Goal: Task Accomplishment & Management: Use online tool/utility

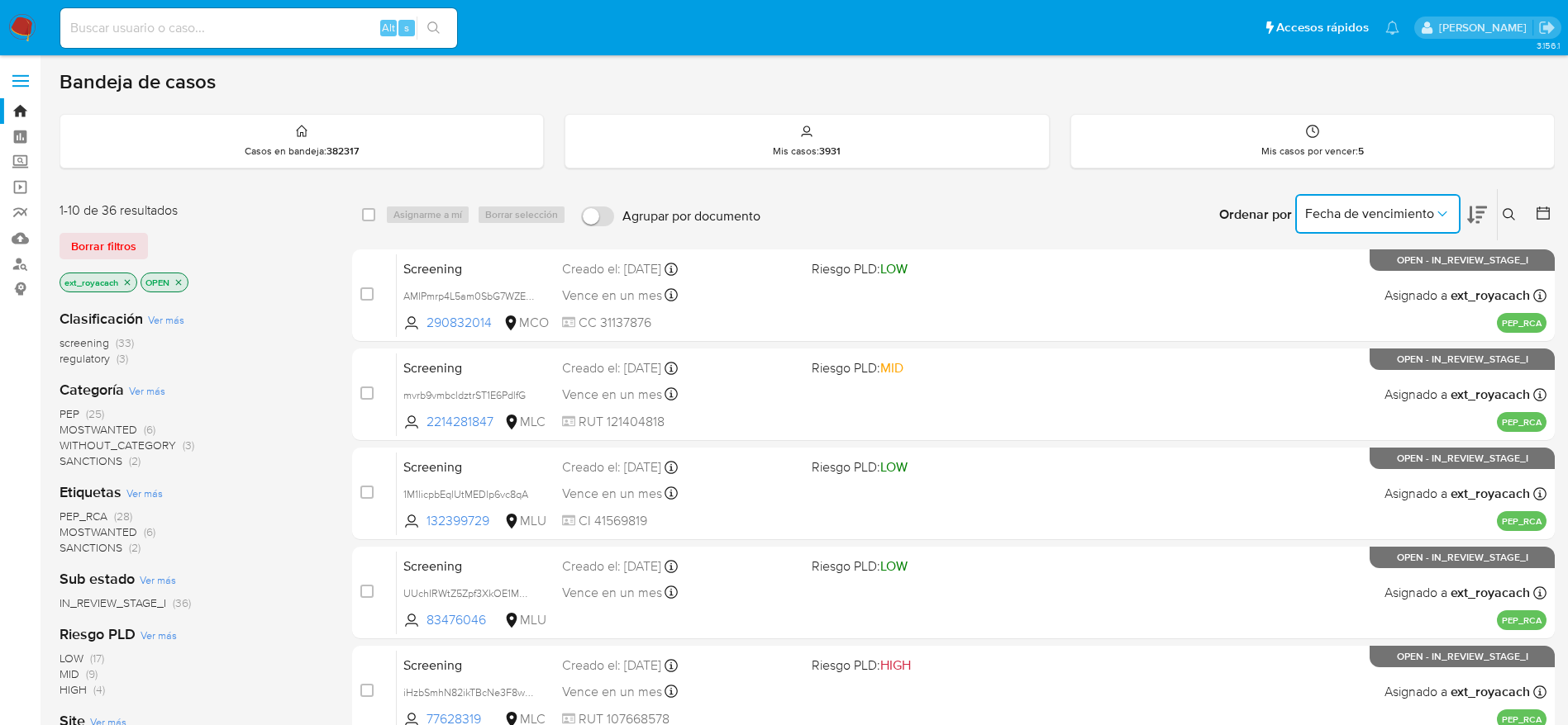
click at [1364, 205] on span "Fecha de vencimiento" at bounding box center [1370, 213] width 129 height 16
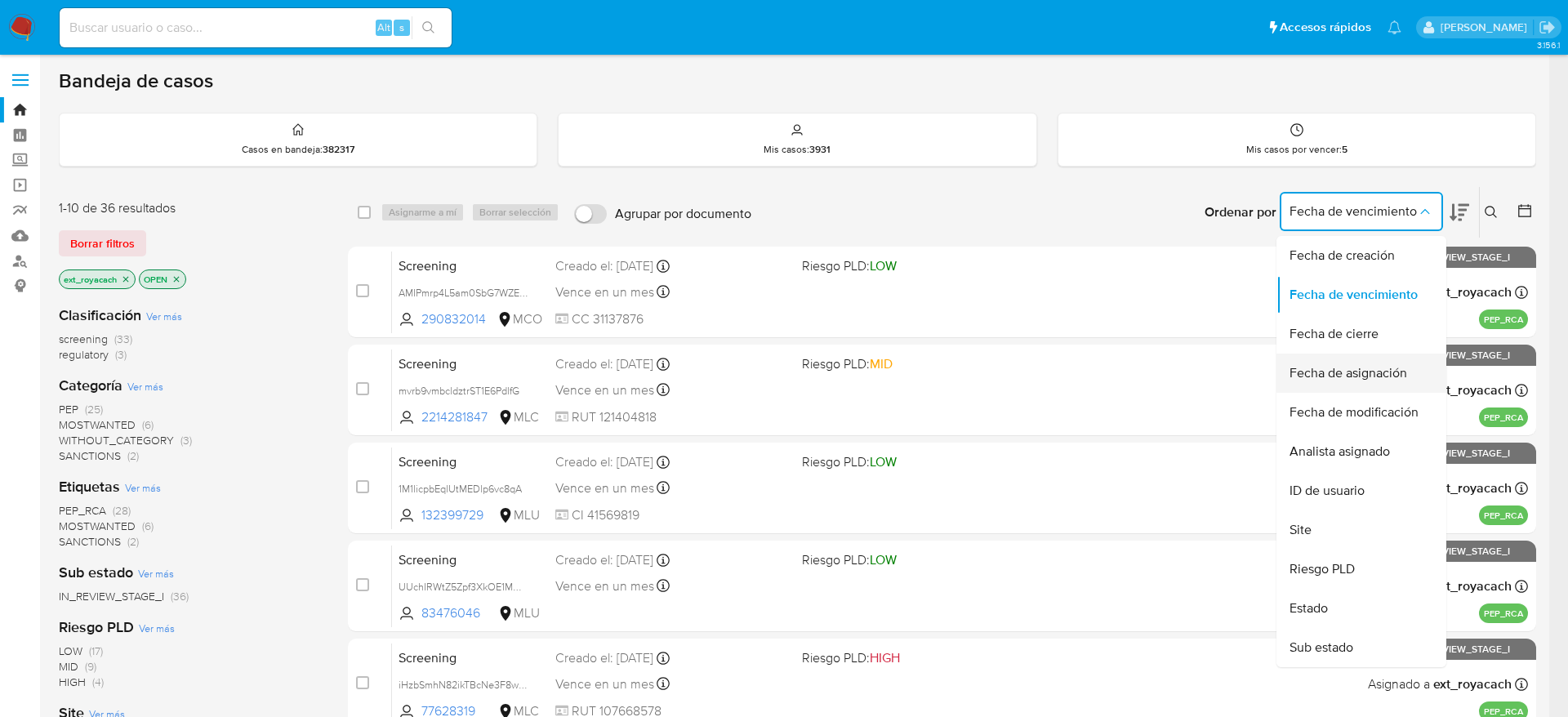
click at [1392, 372] on span "Fecha de asignación" at bounding box center [1349, 373] width 118 height 16
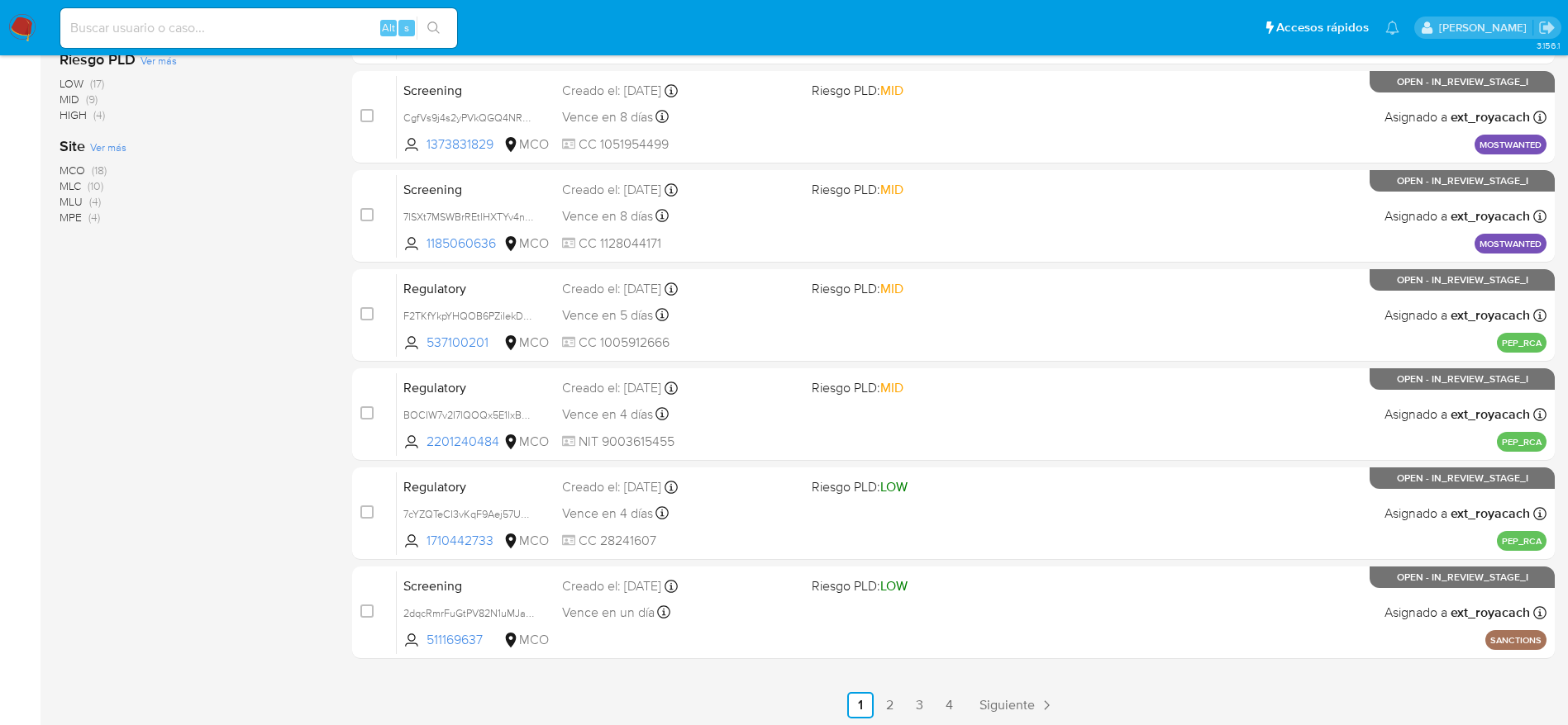
scroll to position [579, 0]
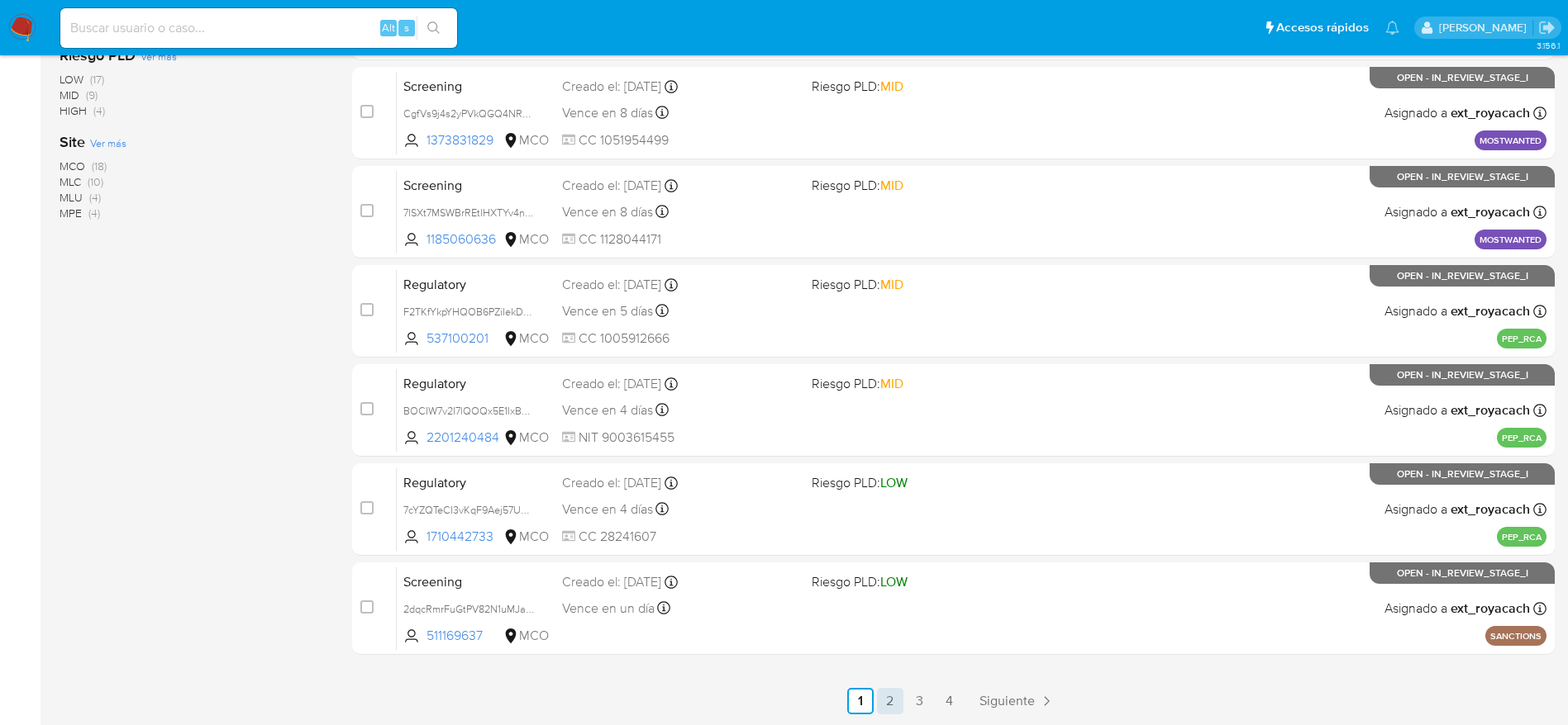
click at [888, 709] on link "2" at bounding box center [889, 701] width 26 height 26
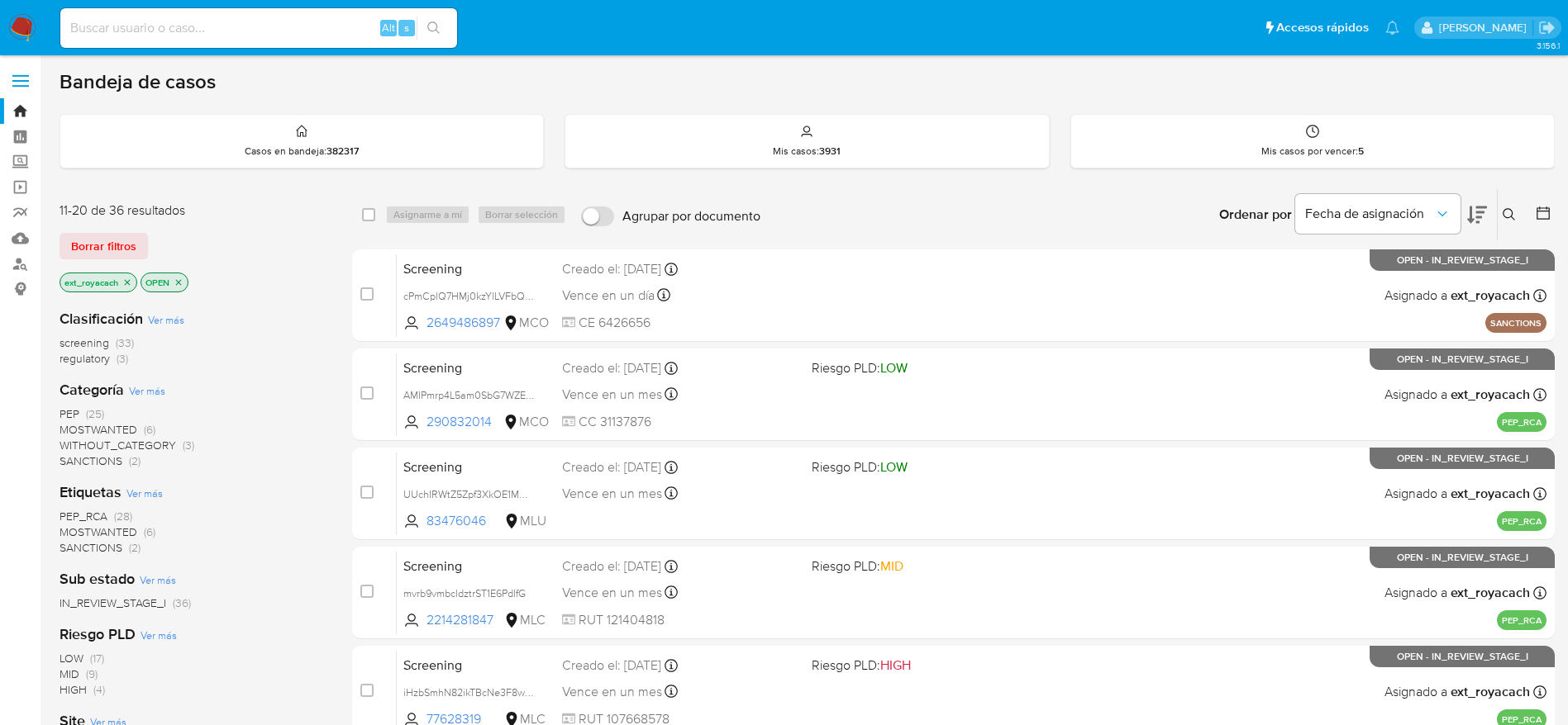
click at [18, 13] on nav "Pausado Ver notificaciones Alt s Accesos rápidos Presiona las siguientes teclas…" at bounding box center [784, 27] width 1568 height 55
click at [18, 25] on img at bounding box center [22, 28] width 28 height 28
click at [116, 422] on span "MOSTWANTED" at bounding box center [98, 429] width 77 height 16
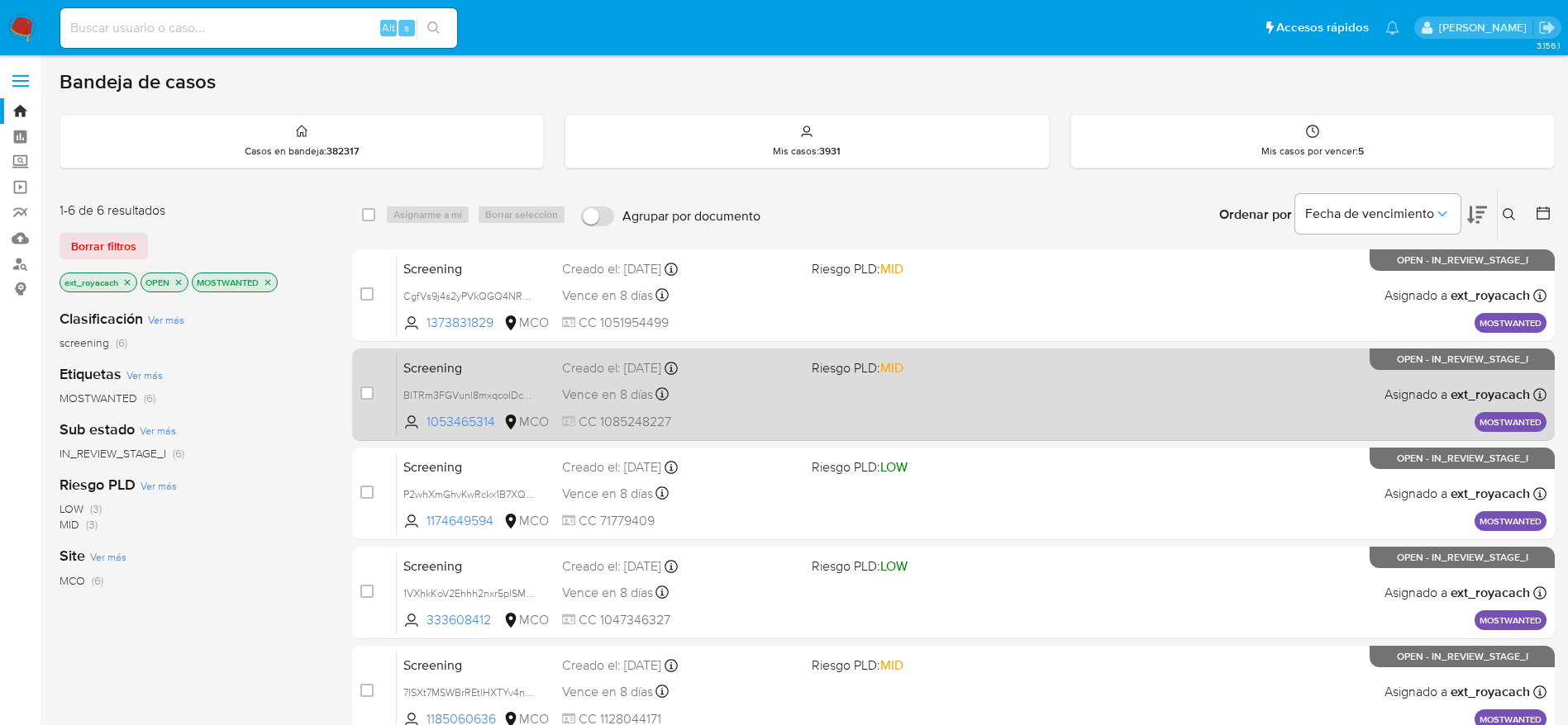
scroll to position [222, 0]
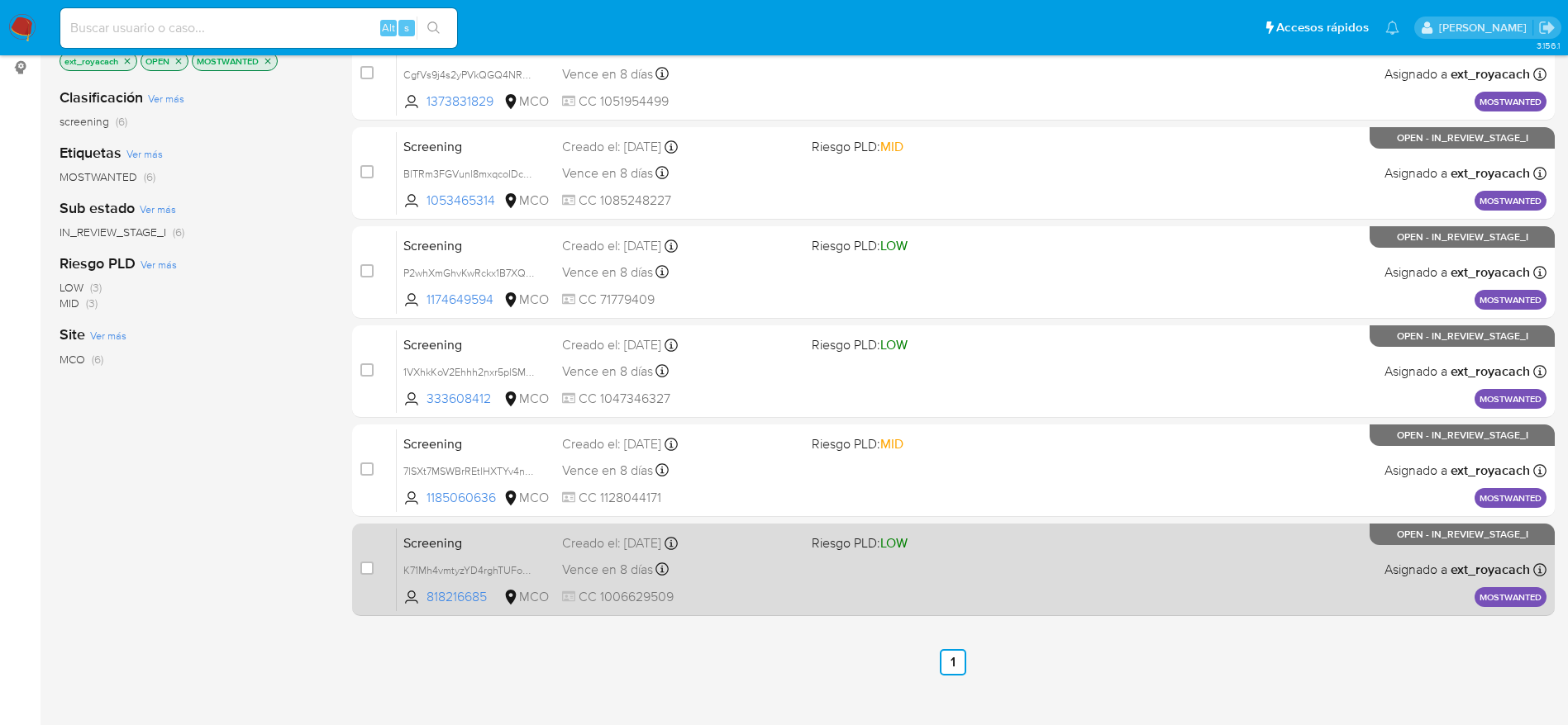
click at [694, 566] on div "Vence en 8 días Vence el 05/09/2025 07:06:34" at bounding box center [680, 570] width 236 height 22
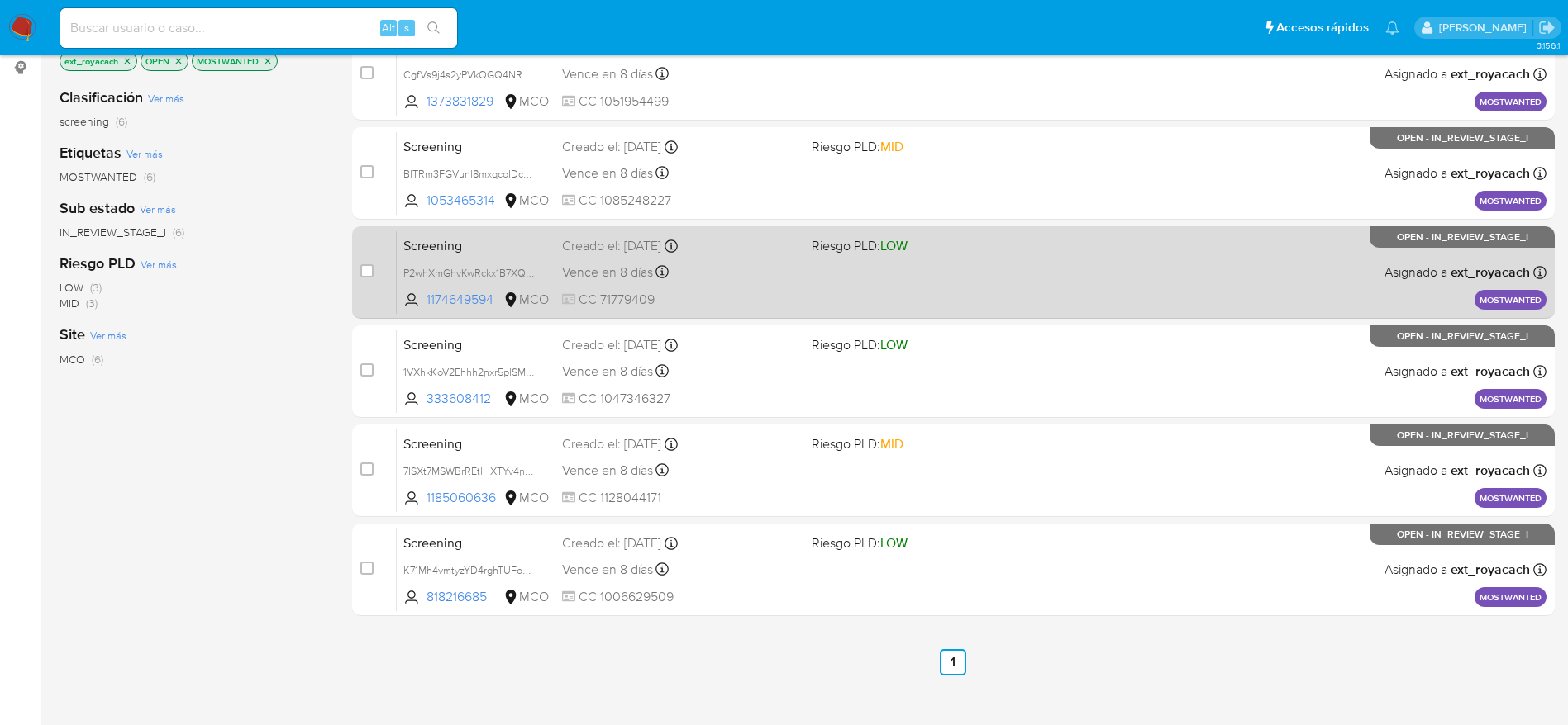
scroll to position [0, 0]
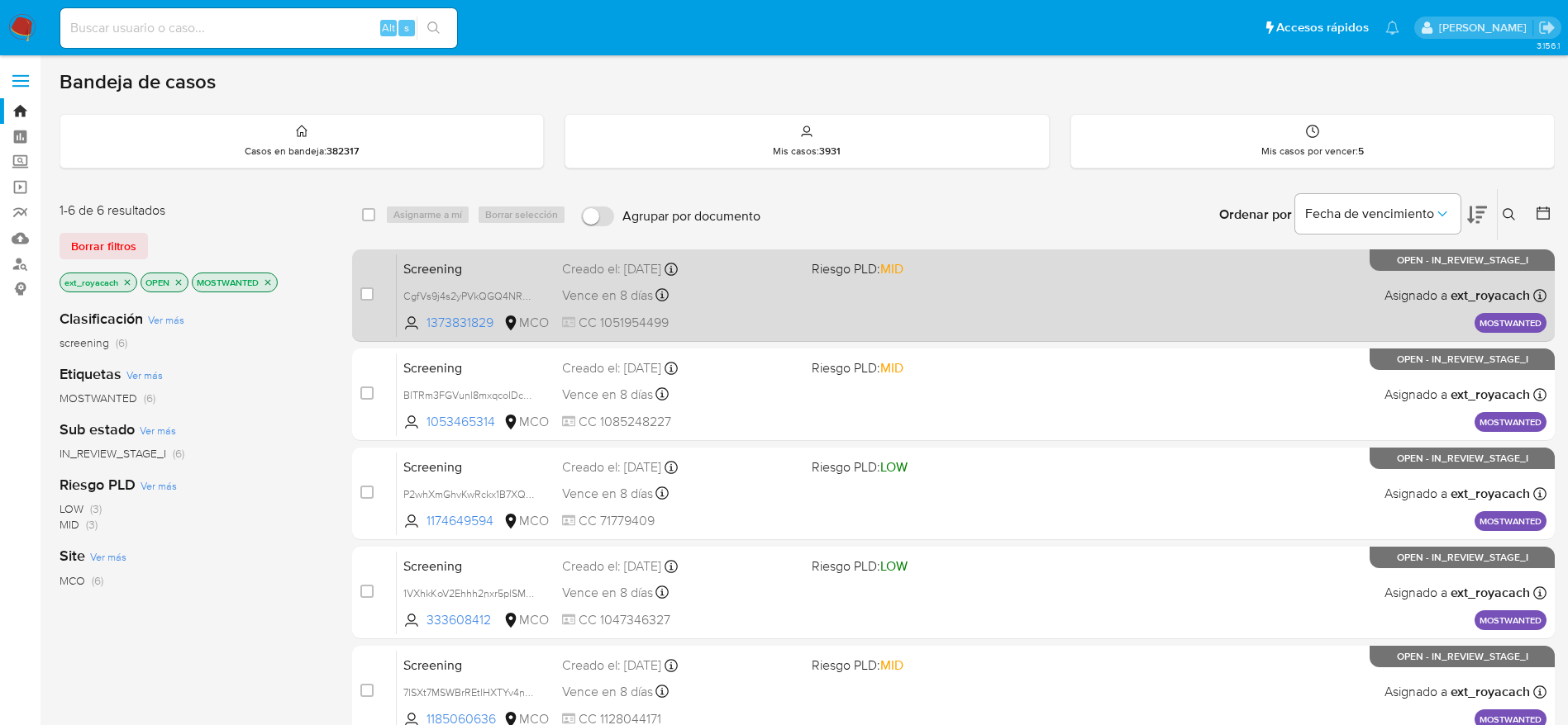
click at [764, 293] on div "Vence en 8 días Vence el 05/09/2025 07:07:00" at bounding box center [680, 295] width 236 height 22
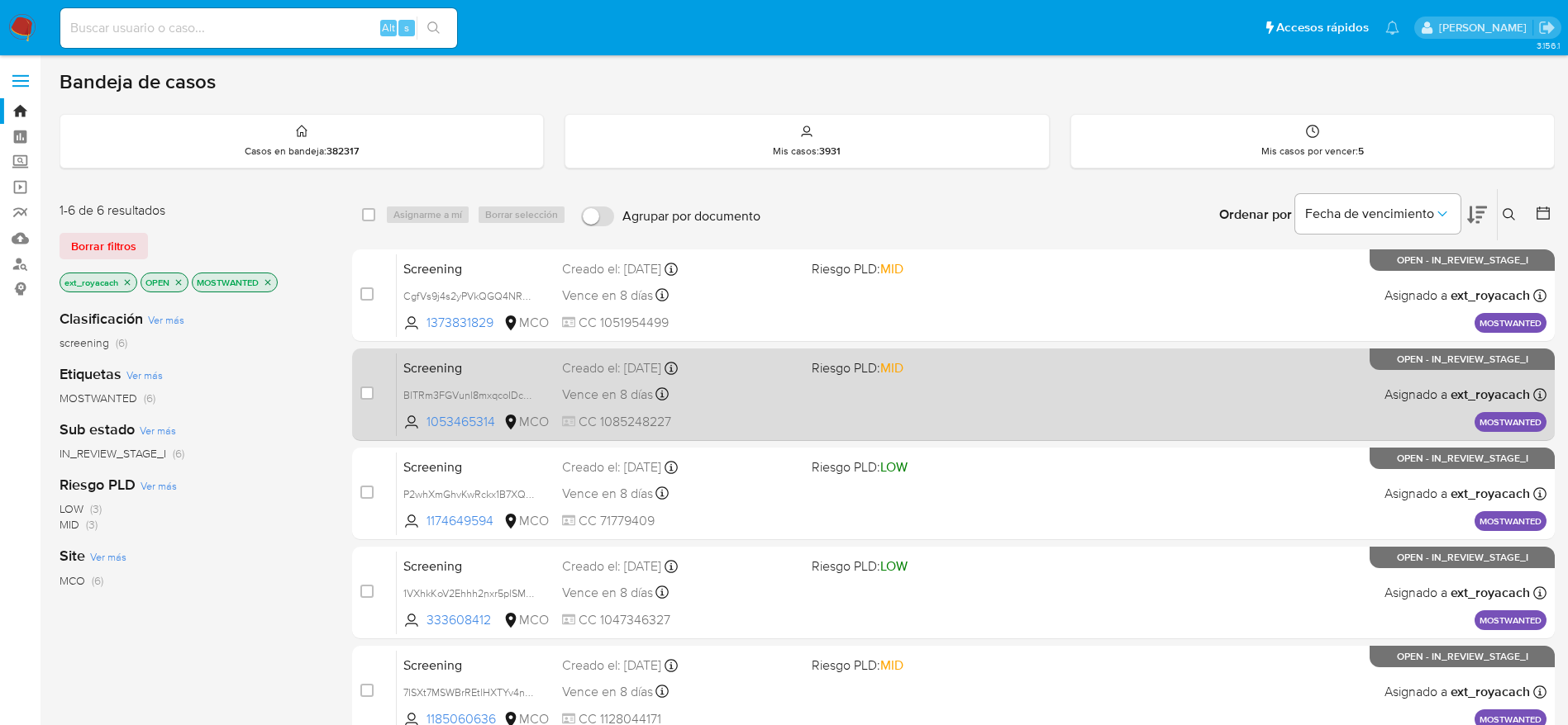
click at [702, 413] on span "CC 1085248227" at bounding box center [680, 422] width 236 height 18
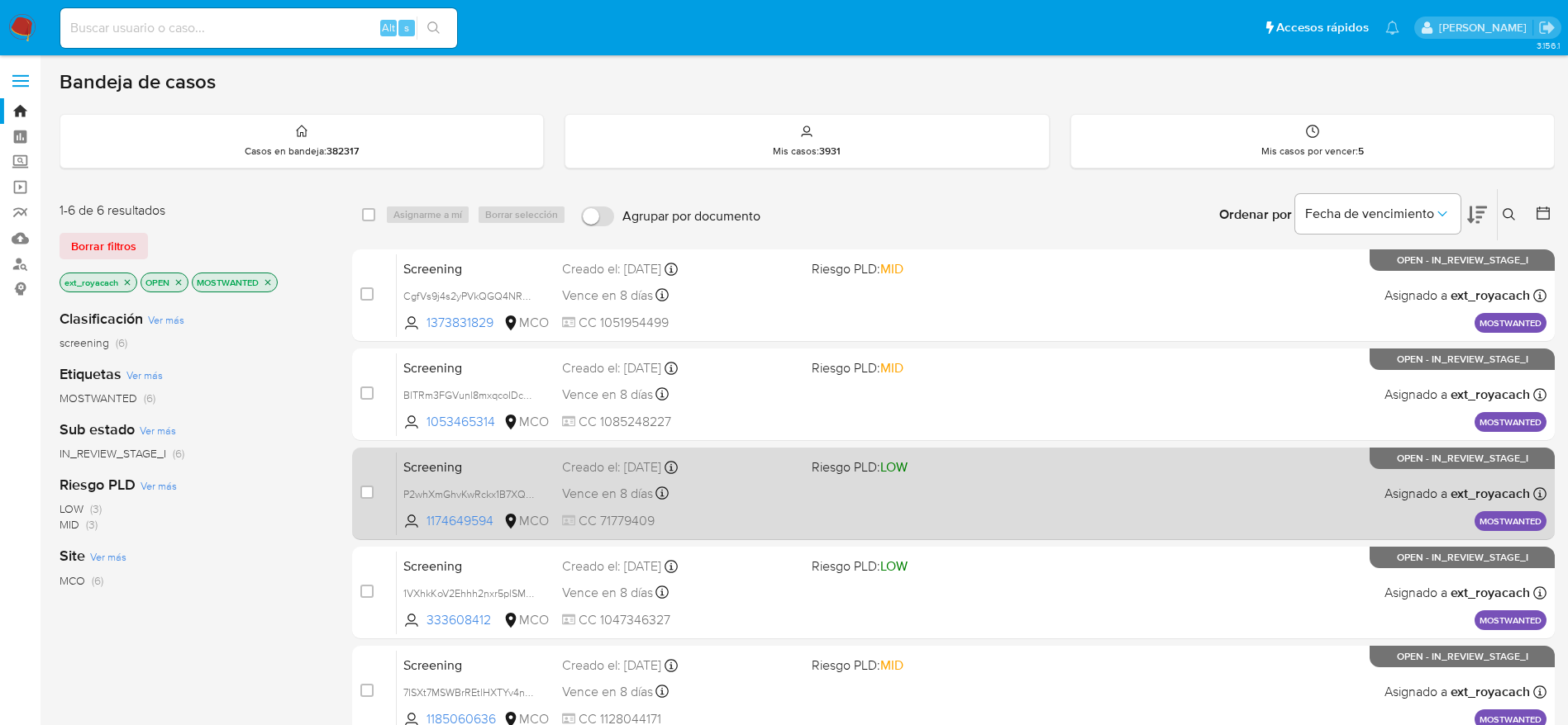
click at [784, 536] on div "case-item-checkbox No es posible asignar el caso Screening P2whXmGhvKwRckx1B7XQ…" at bounding box center [954, 493] width 1203 height 93
click at [756, 509] on div "Screening P2whXmGhvKwRckx1B7XQTPbu 1174649594 MCO Riesgo PLD: LOW Creado el: 28…" at bounding box center [972, 493] width 1150 height 83
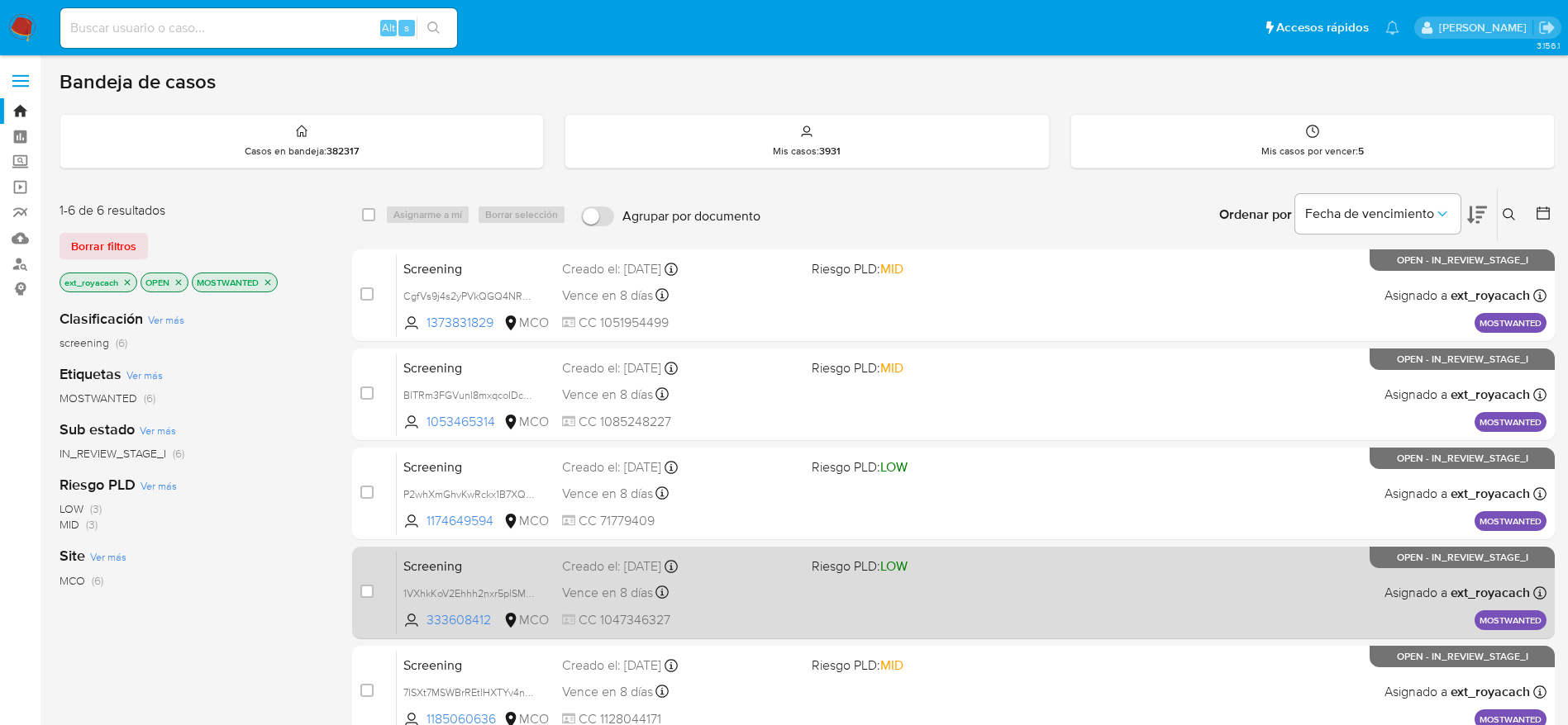
click at [691, 587] on div "Vence en 8 días Vence el 05/09/2025 07:06:35" at bounding box center [680, 593] width 236 height 22
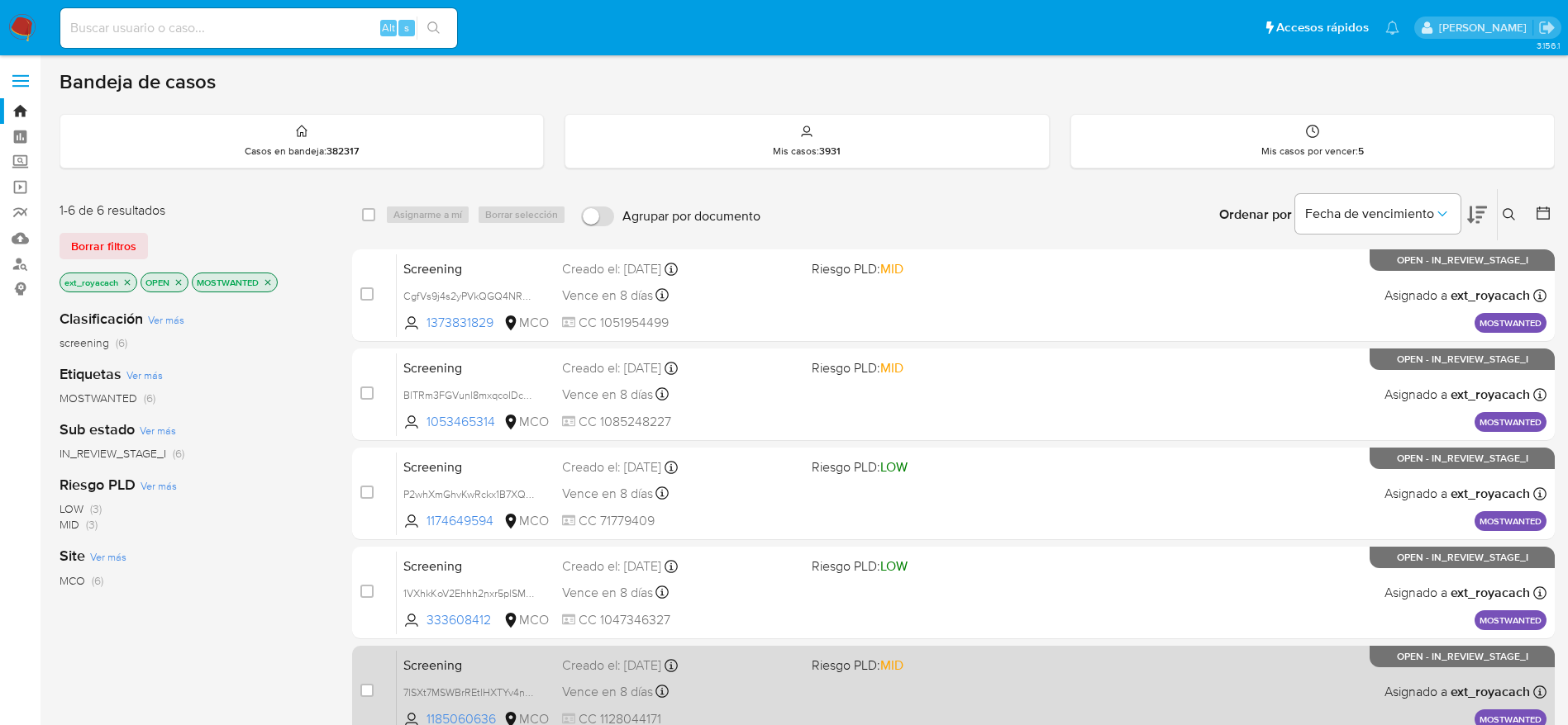
click at [754, 711] on span "CC 1128044171" at bounding box center [680, 719] width 236 height 18
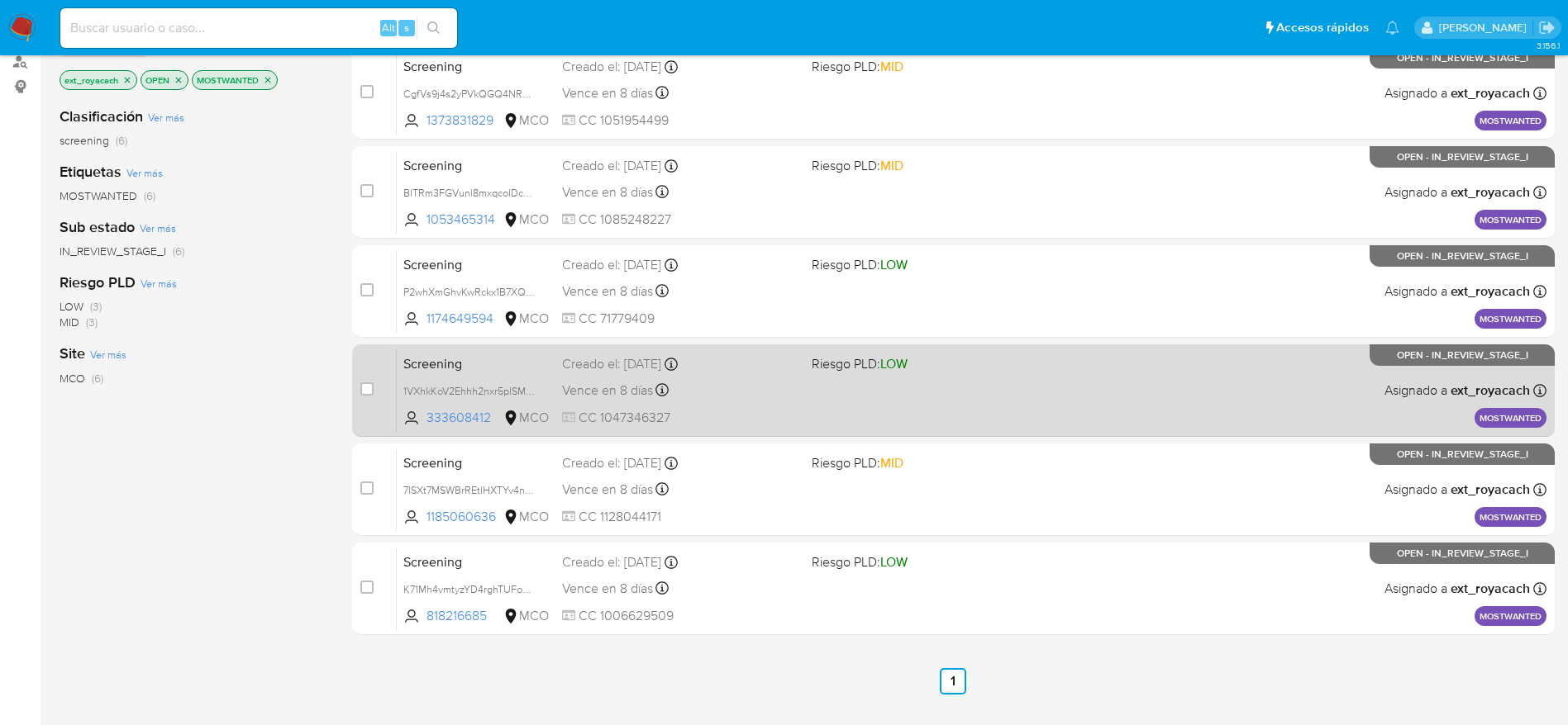
scroll to position [222, 0]
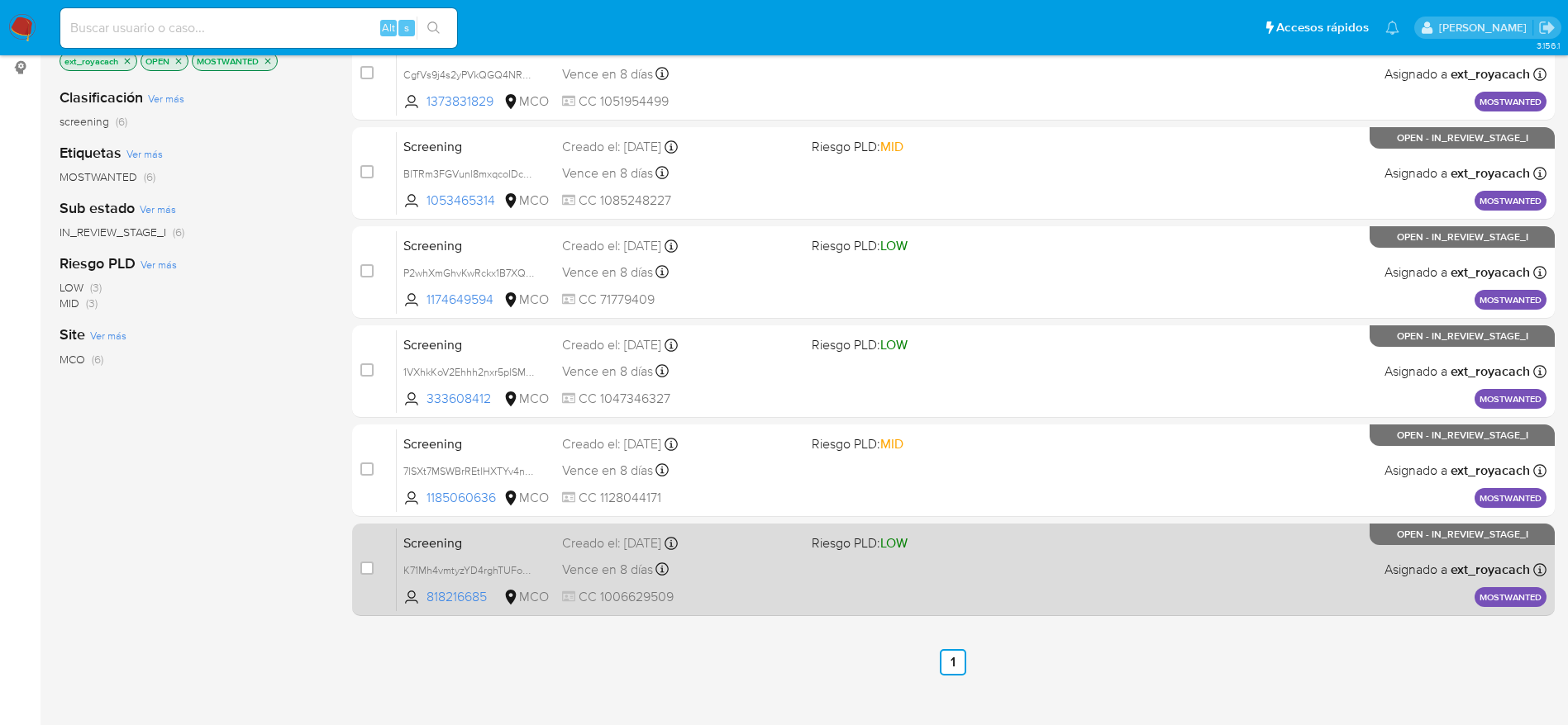
click at [810, 554] on div "Screening K71Mh4vmtyzYD4rghTUFoOtt 818216685 MCO Riesgo PLD: LOW Creado el: 28/…" at bounding box center [972, 570] width 1150 height 83
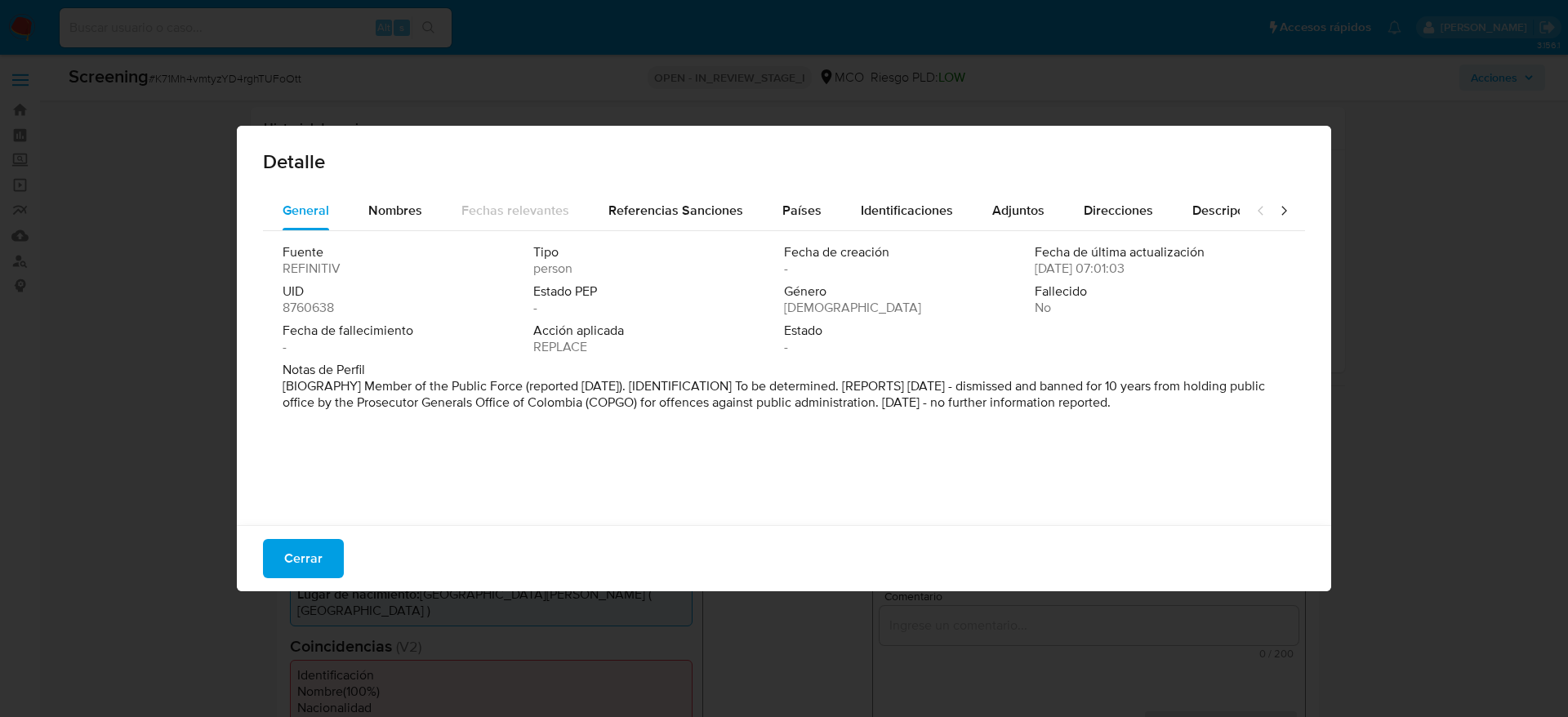
select select "10"
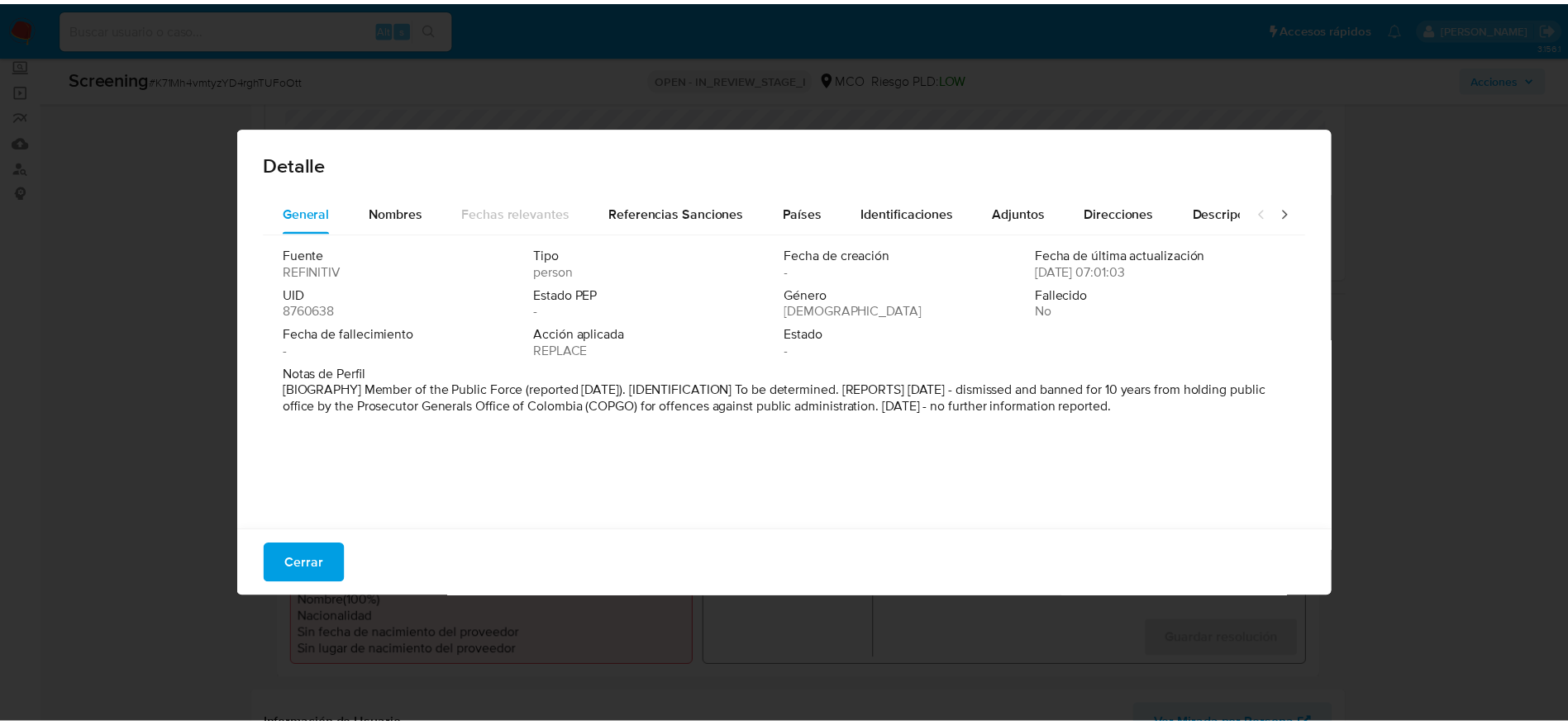
scroll to position [698, 0]
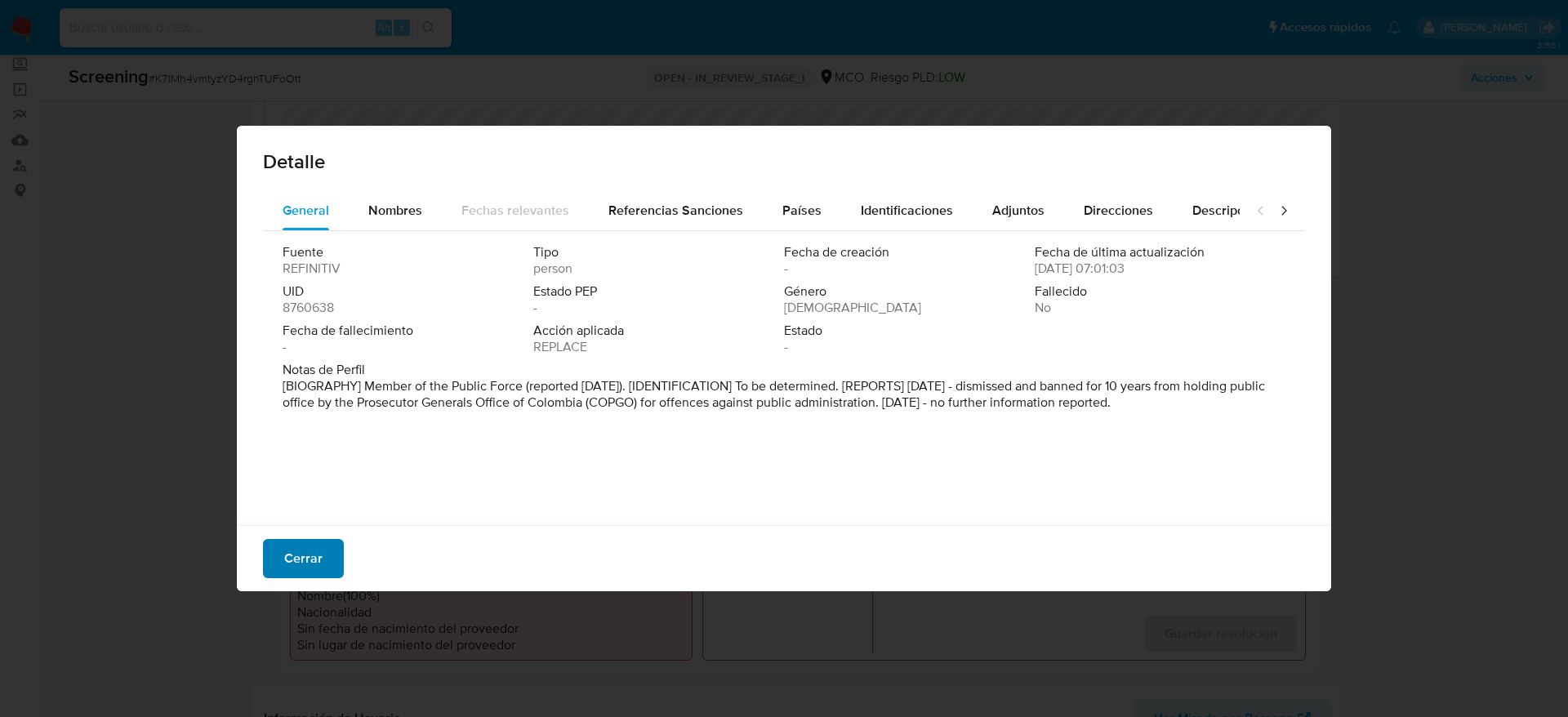
click at [326, 555] on button "Cerrar" at bounding box center [303, 558] width 81 height 39
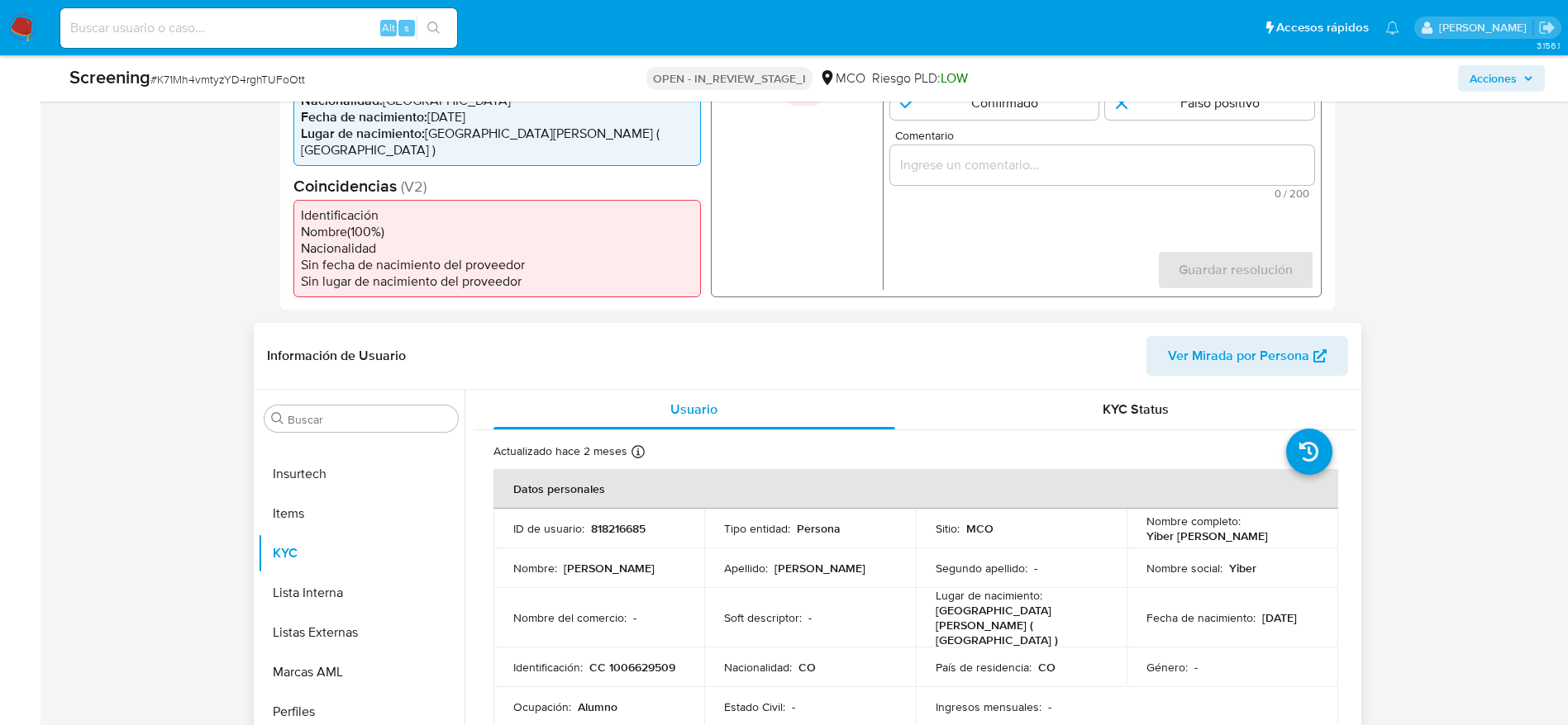
scroll to position [233, 0]
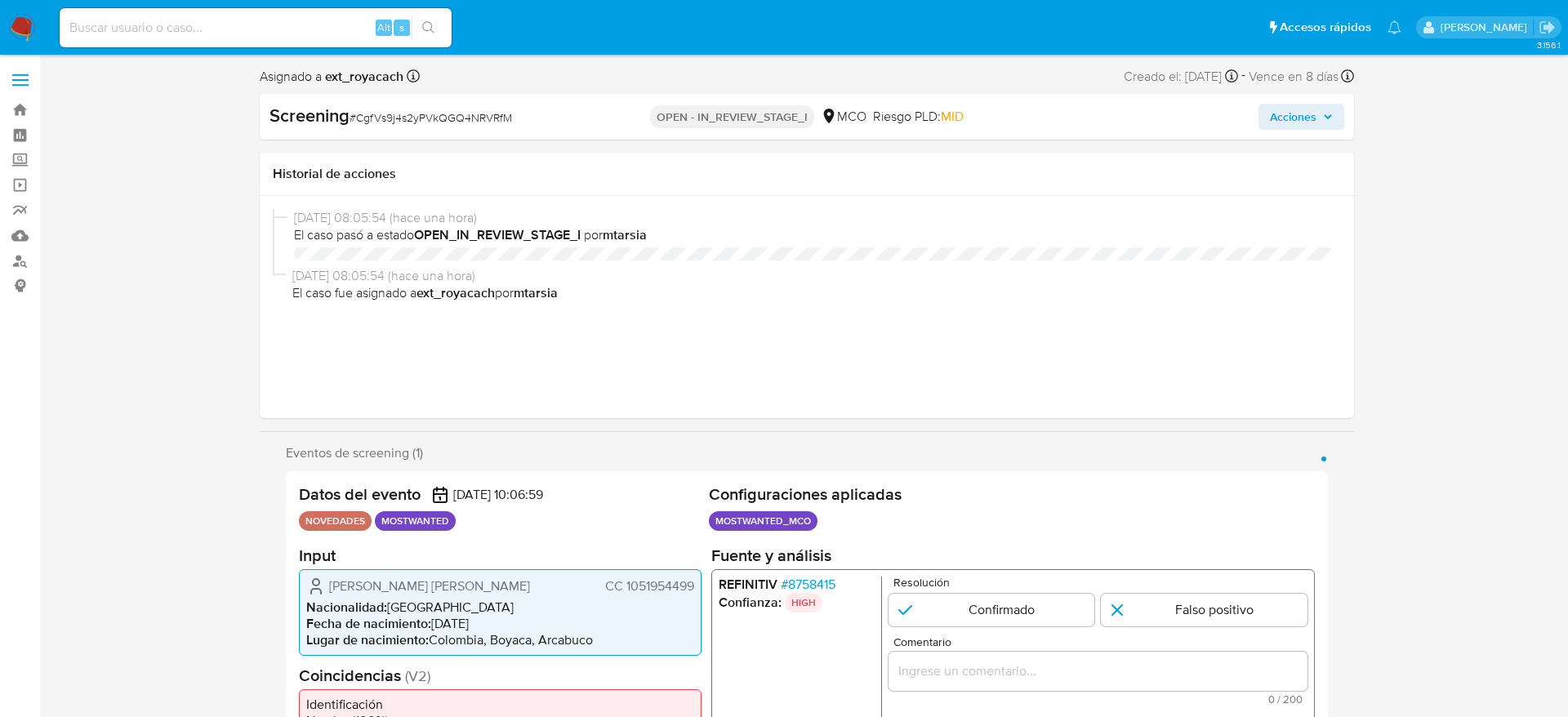
select select "10"
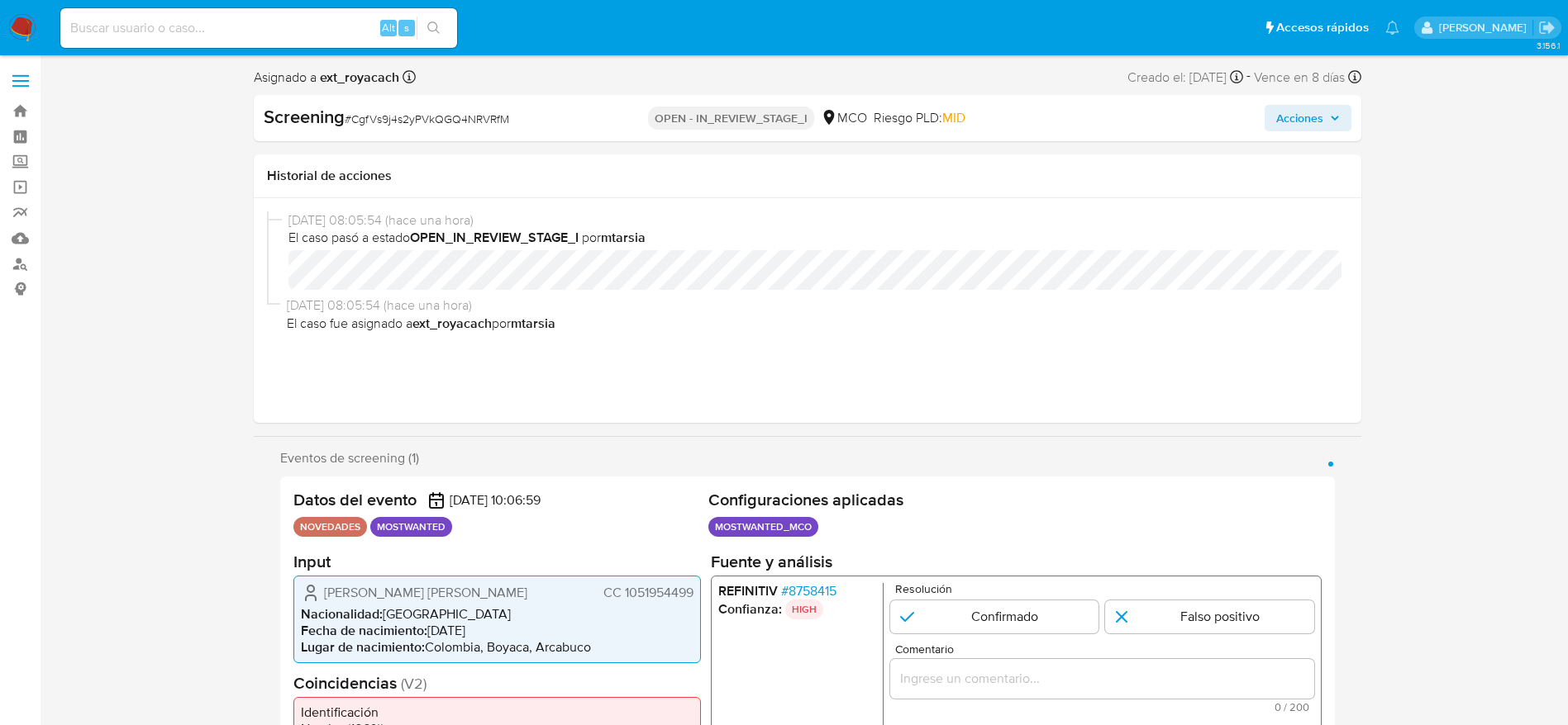
scroll to position [698, 0]
click at [660, 594] on span "CC 1051954499" at bounding box center [647, 592] width 90 height 16
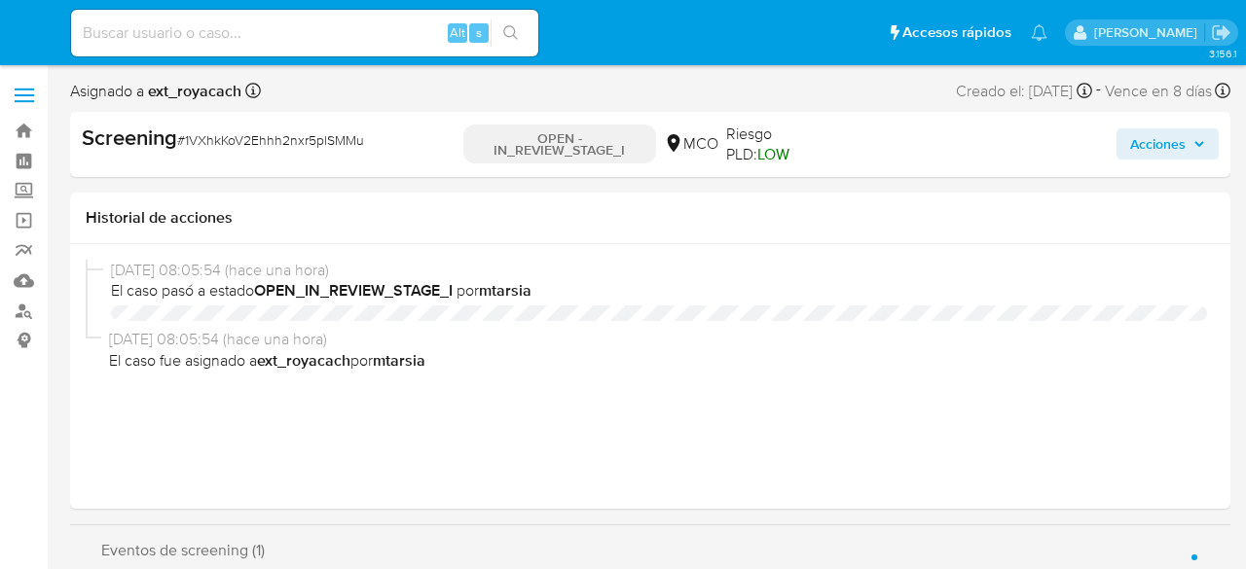
select select "10"
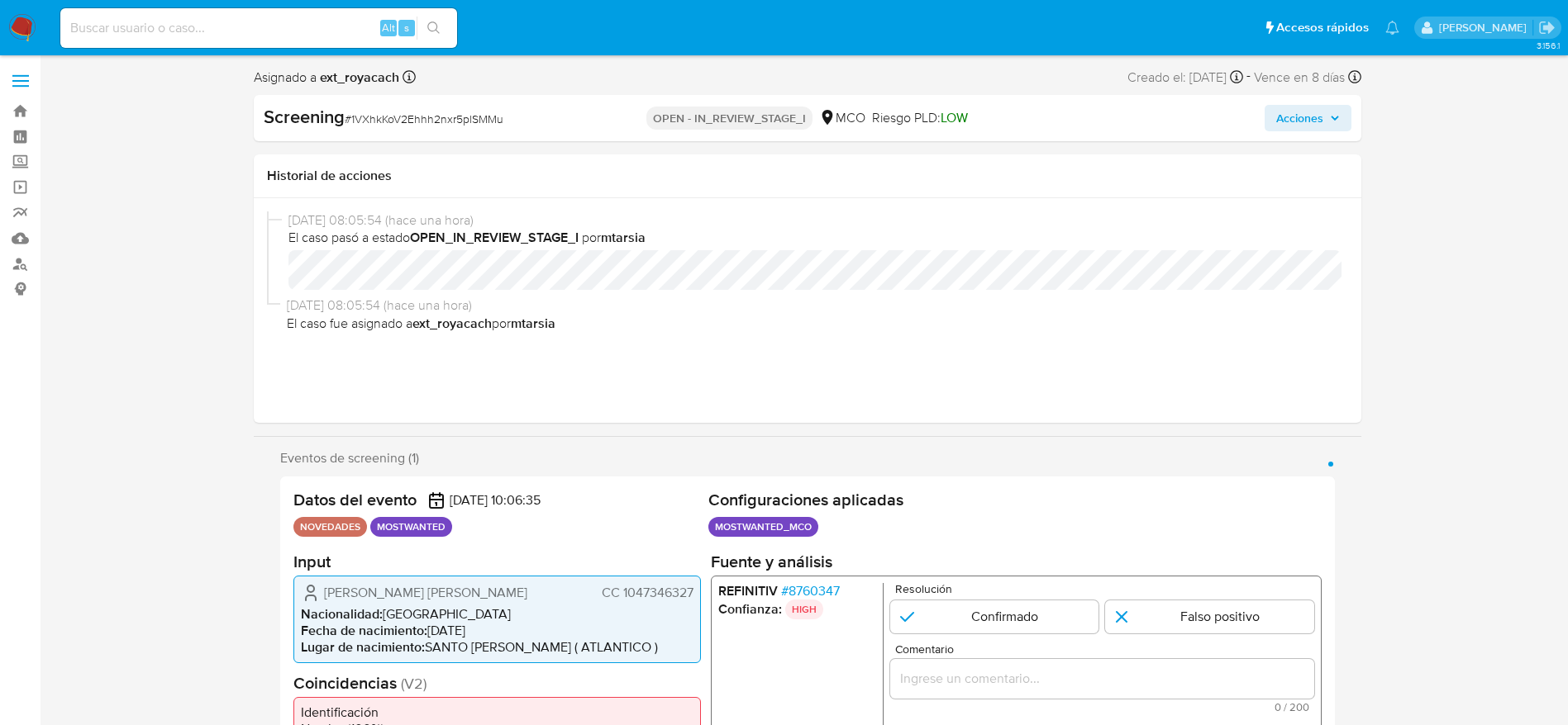
scroll to position [698, 0]
click at [651, 482] on span "CC 1047346327" at bounding box center [646, 592] width 92 height 16
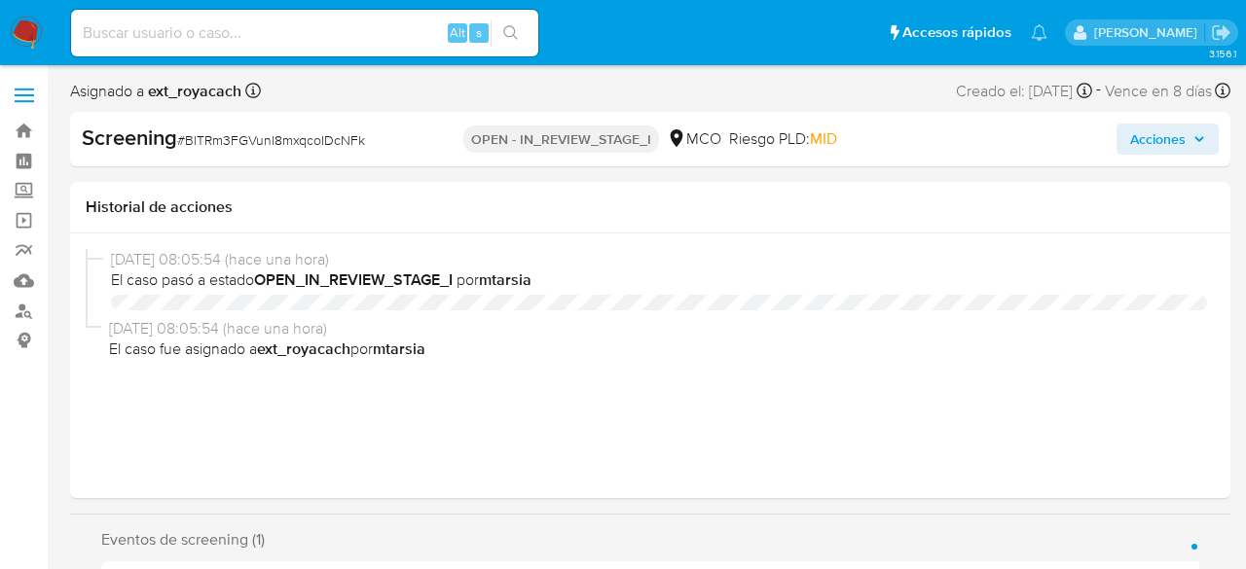
select select "10"
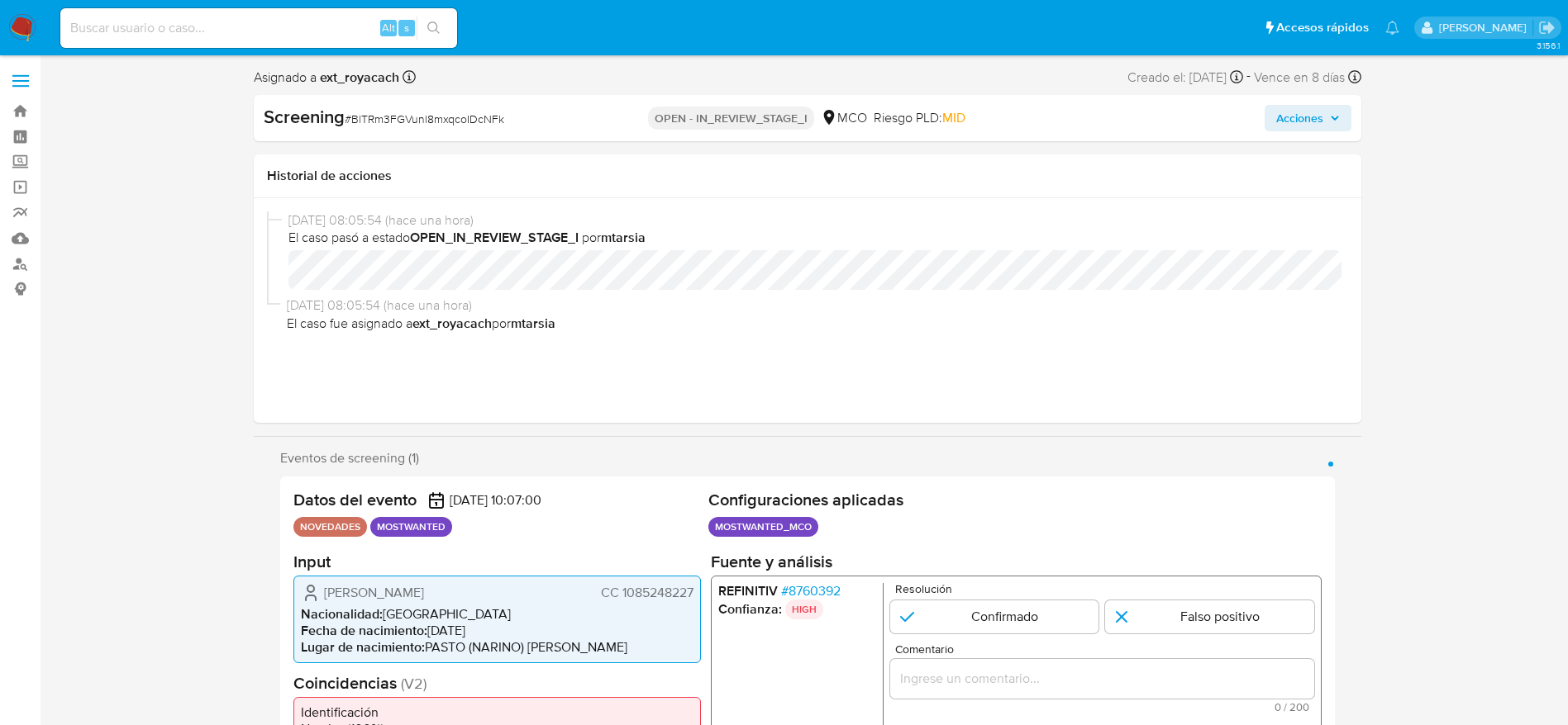
scroll to position [698, 0]
click at [657, 482] on span "CC 1085248227" at bounding box center [646, 592] width 93 height 16
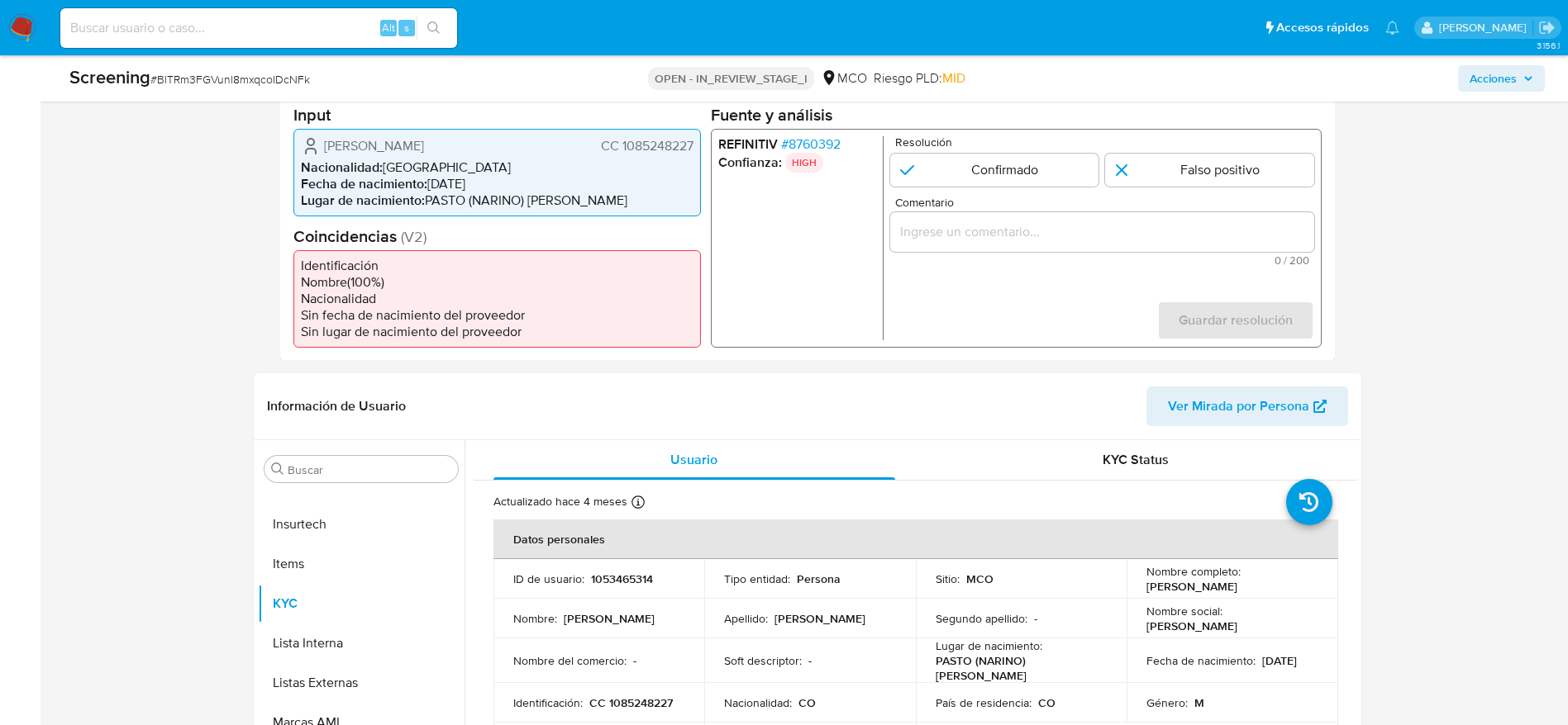
scroll to position [371, 0]
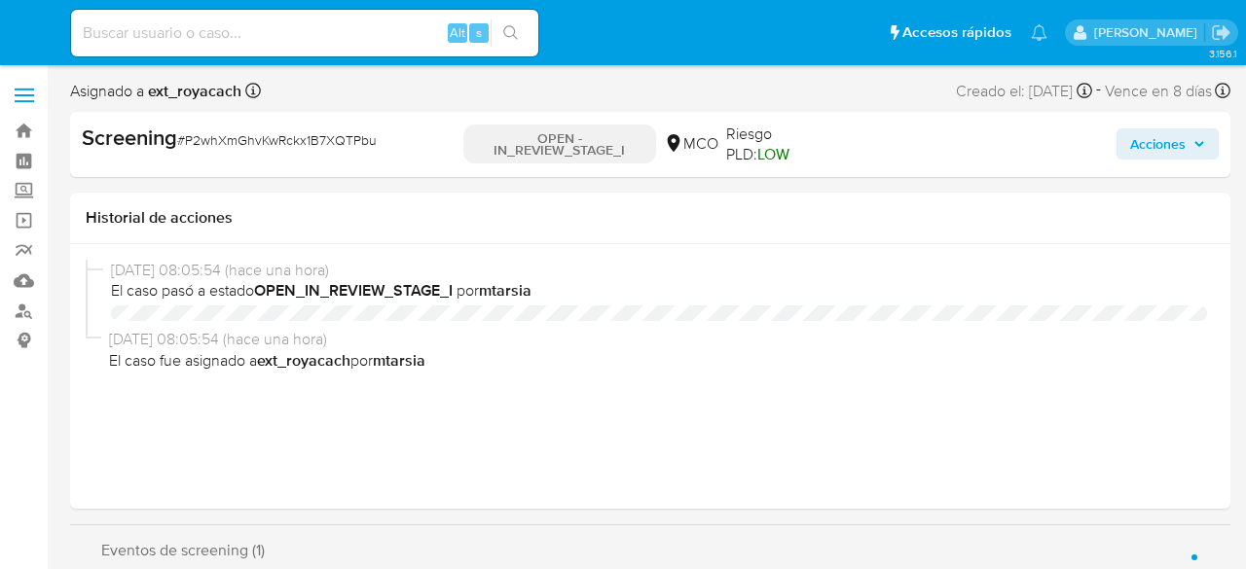
select select "10"
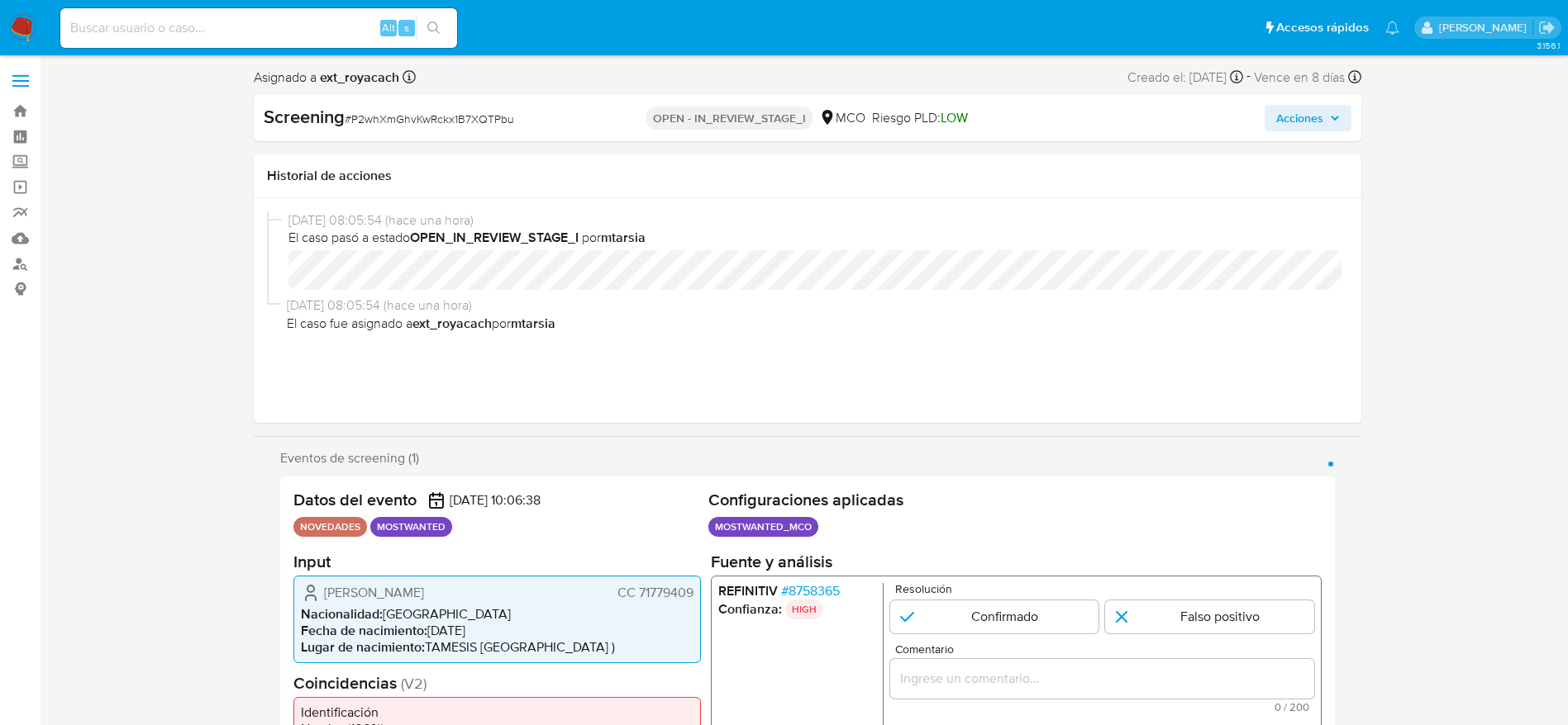
scroll to position [698, 0]
click at [662, 482] on span "CC 71779409" at bounding box center [655, 592] width 76 height 16
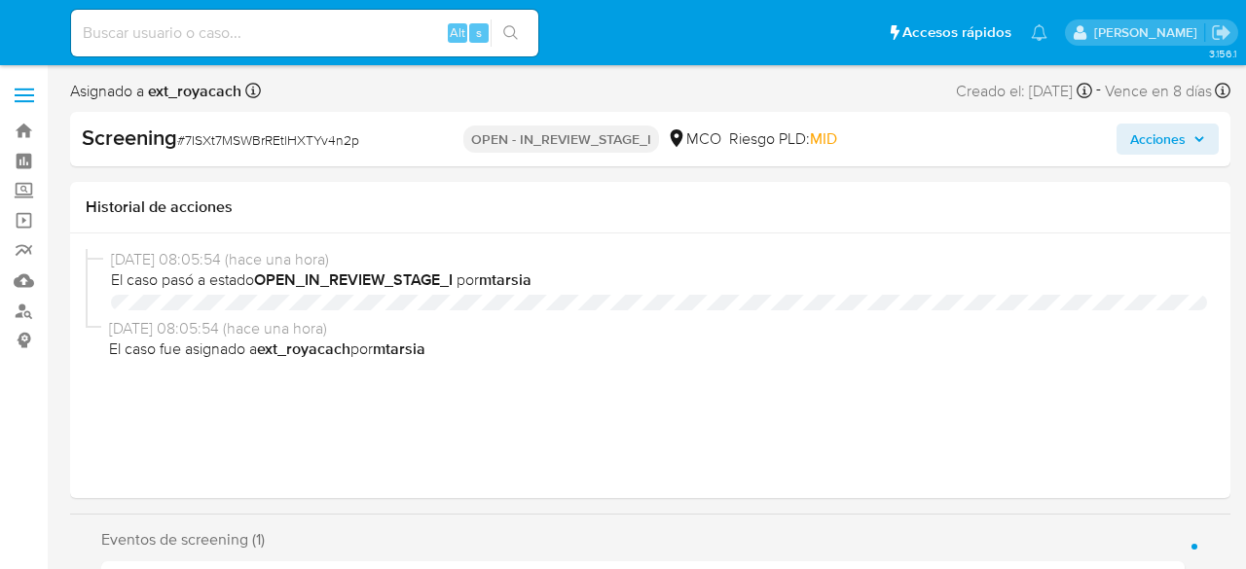
select select "10"
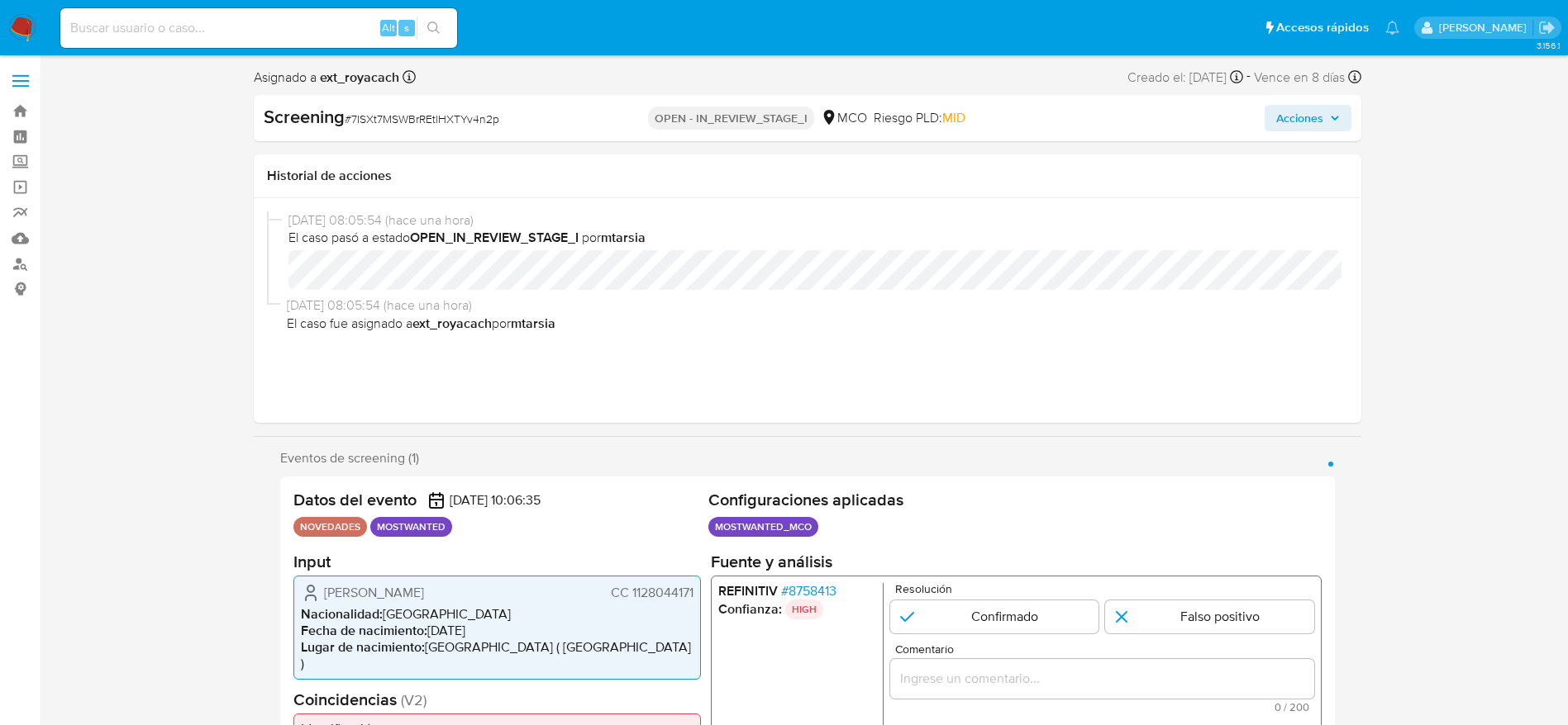
scroll to position [698, 0]
click at [676, 482] on span "CC 1128044171" at bounding box center [651, 592] width 82 height 16
select select "10"
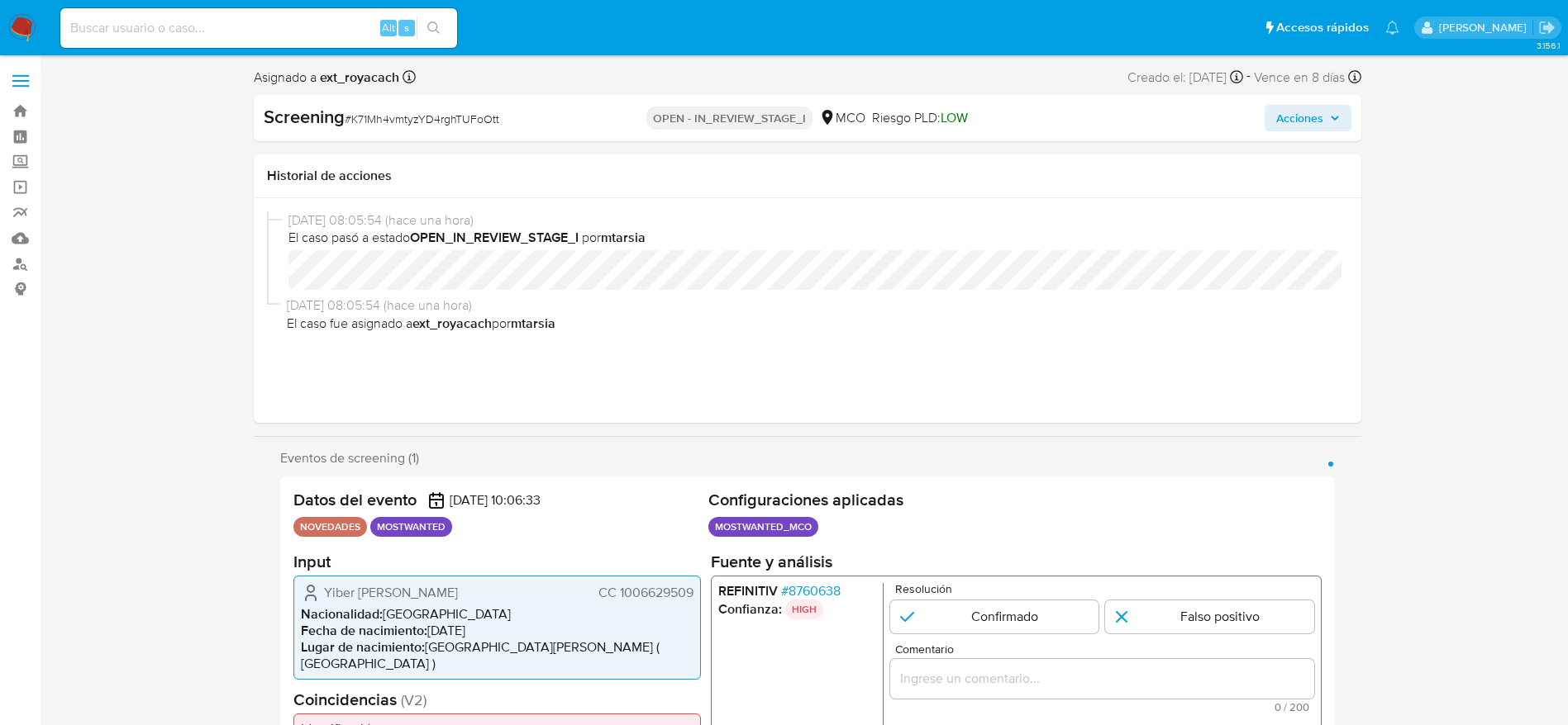
click at [670, 482] on span "CC 1006629509" at bounding box center [646, 592] width 95 height 16
